Goal: Task Accomplishment & Management: Complete application form

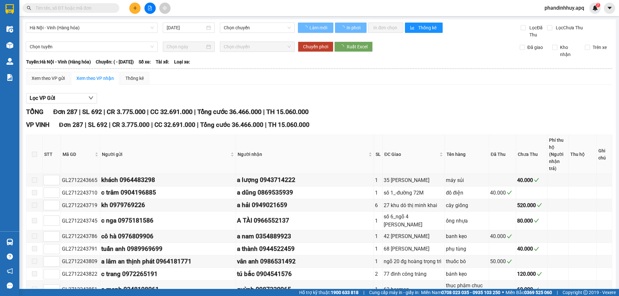
click at [138, 8] on button at bounding box center [134, 8] width 11 height 11
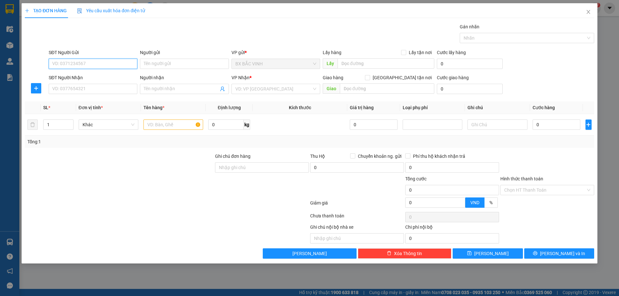
click at [105, 64] on input "SĐT Người Gửi" at bounding box center [93, 64] width 89 height 10
type input "0987372737"
click at [99, 76] on div "0987372737 - [GEOGRAPHIC_DATA]" at bounding box center [93, 76] width 81 height 7
type input "anh sơn"
checkbox input "true"
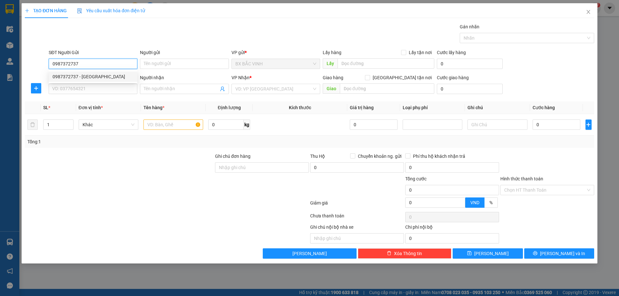
type input "79 đặng chính kỷ x3 nghi phú"
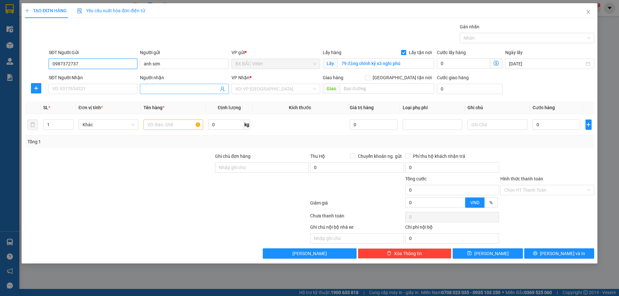
type input "0987372737"
click at [223, 88] on icon "user-add" at bounding box center [222, 88] width 5 height 5
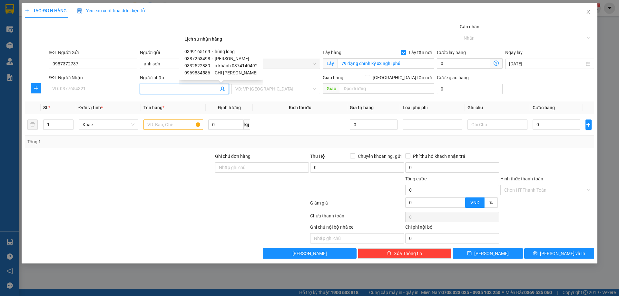
click at [227, 59] on span "[PERSON_NAME]" at bounding box center [232, 58] width 35 height 5
type input "0387253498"
type input "[PERSON_NAME]"
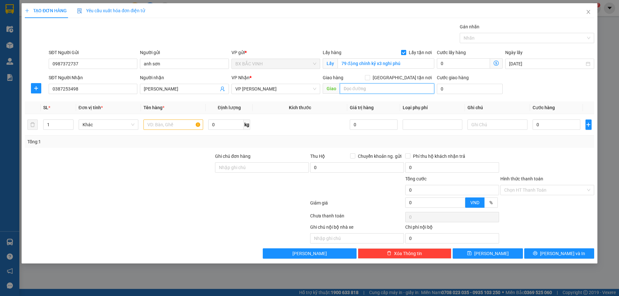
click at [365, 88] on input "text" at bounding box center [387, 89] width 95 height 10
type input "vp"
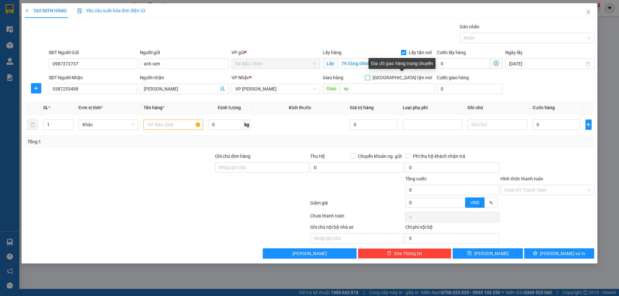
click at [405, 75] on span "[GEOGRAPHIC_DATA] tận nơi" at bounding box center [402, 77] width 64 height 7
click at [370, 75] on input "[GEOGRAPHIC_DATA] tận nơi" at bounding box center [367, 77] width 5 height 5
checkbox input "true"
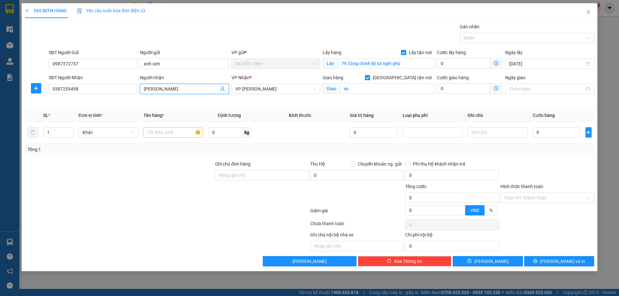
click at [222, 88] on icon "user-add" at bounding box center [222, 88] width 5 height 5
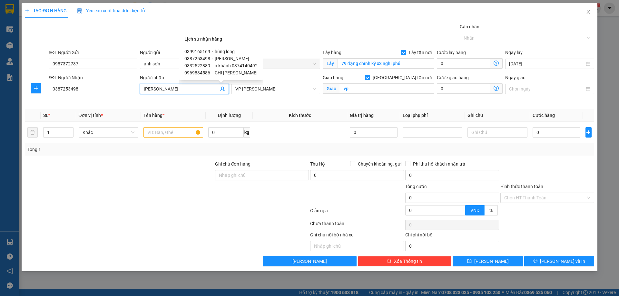
click at [225, 51] on span "hùng long" at bounding box center [225, 51] width 20 height 5
type input "0399165169"
type input "hùng long"
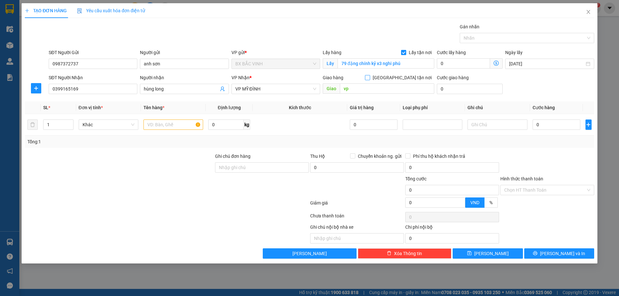
click at [370, 77] on input "[GEOGRAPHIC_DATA] tận nơi" at bounding box center [367, 77] width 5 height 5
checkbox input "true"
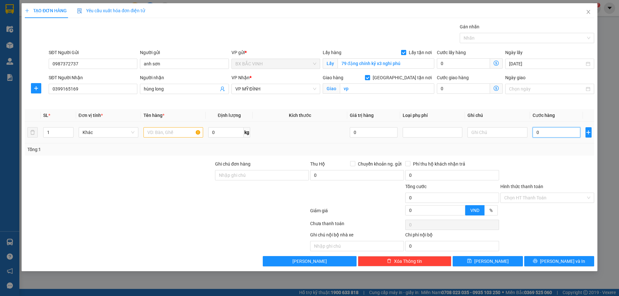
click at [562, 134] on input "0" at bounding box center [557, 132] width 48 height 10
type input "8"
type input "80"
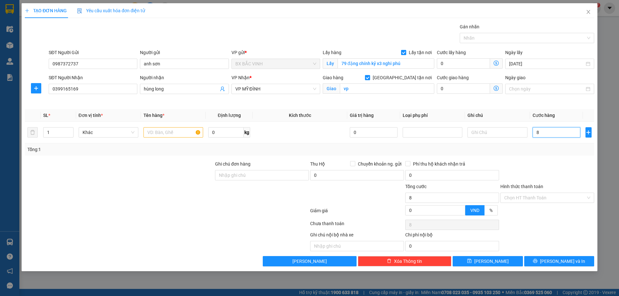
type input "80"
type input "800"
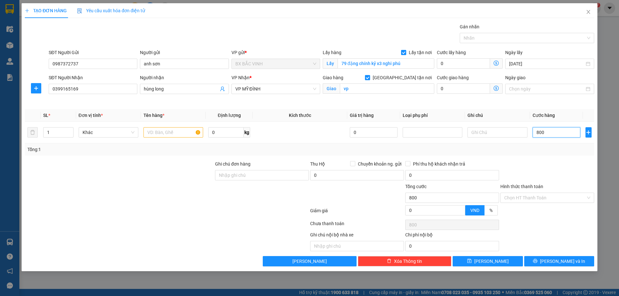
type input "8.000"
type input "80.000"
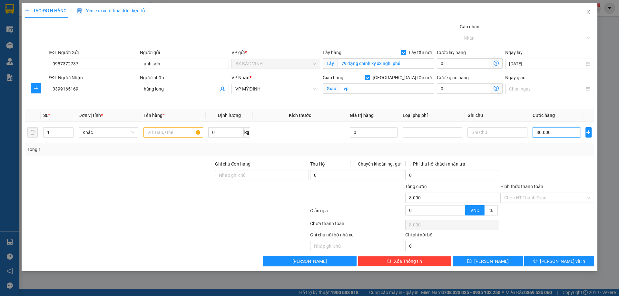
type input "80.000"
drag, startPoint x: 174, startPoint y: 126, endPoint x: 174, endPoint y: 135, distance: 8.1
click at [174, 127] on div at bounding box center [174, 132] width 60 height 13
click at [174, 135] on input "text" at bounding box center [174, 132] width 60 height 10
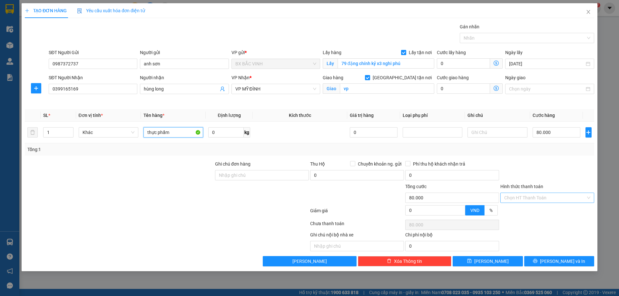
type input "thực phẩm"
click at [554, 196] on input "Hình thức thanh toán" at bounding box center [546, 198] width 82 height 10
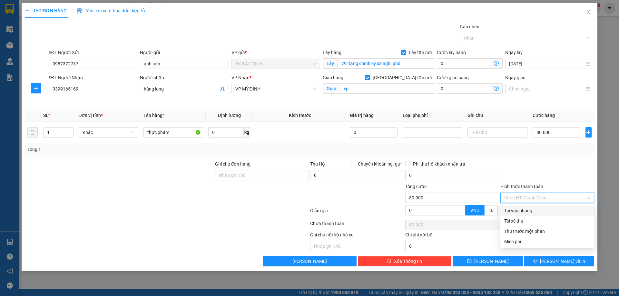
click at [536, 210] on div "Tại văn phòng" at bounding box center [548, 210] width 86 height 7
type input "0"
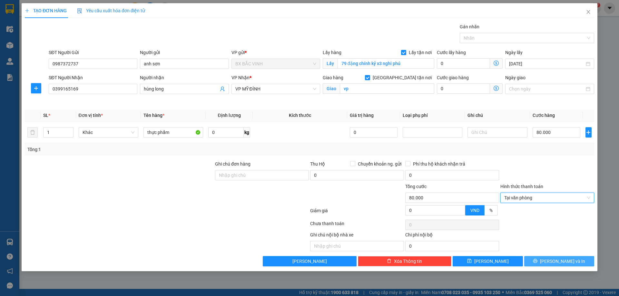
click at [562, 263] on span "[PERSON_NAME] và In" at bounding box center [562, 261] width 45 height 7
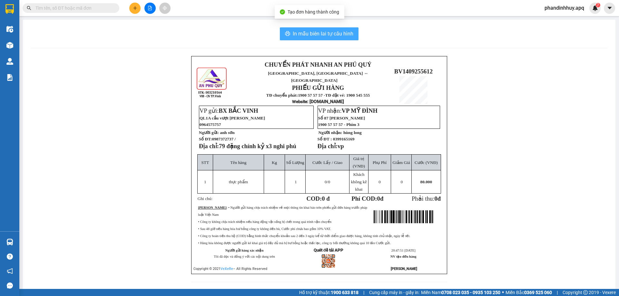
click at [335, 31] on span "In mẫu biên lai tự cấu hình" at bounding box center [323, 34] width 61 height 8
